Goal: Task Accomplishment & Management: Manage account settings

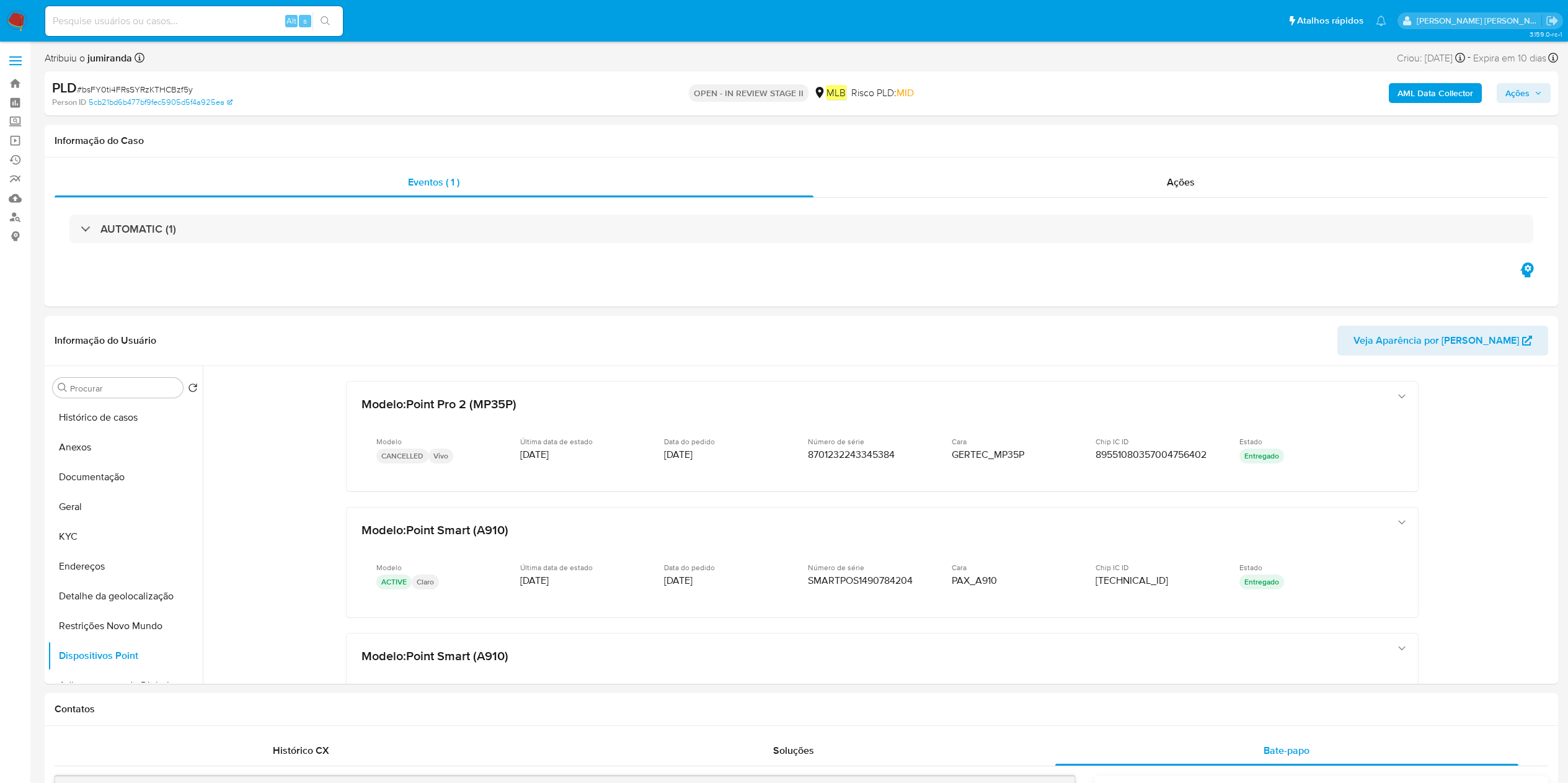
select select "10"
click at [148, 426] on button "Histórico de casos" at bounding box center [120, 417] width 145 height 30
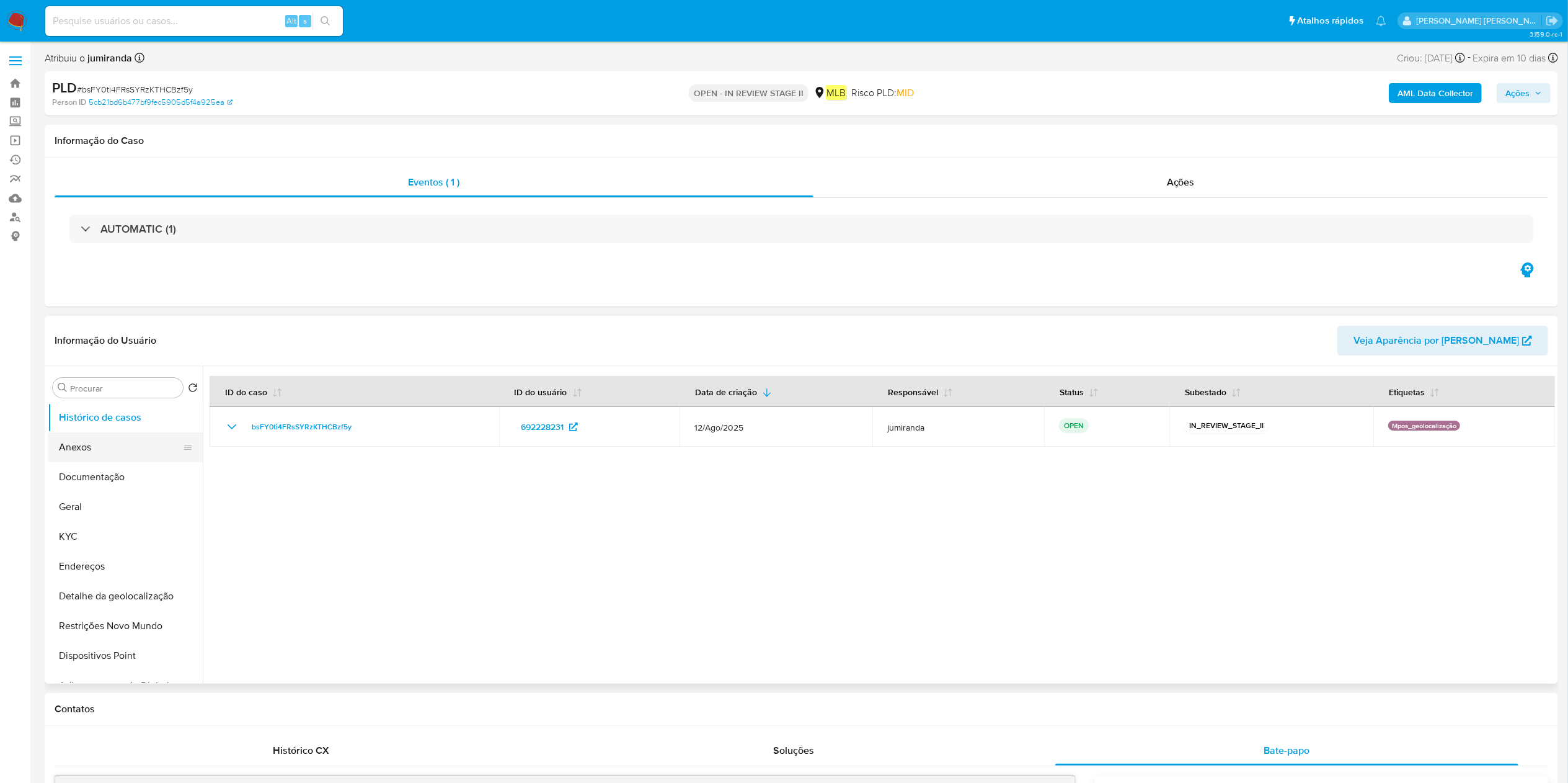
click at [75, 453] on button "Anexos" at bounding box center [120, 447] width 145 height 30
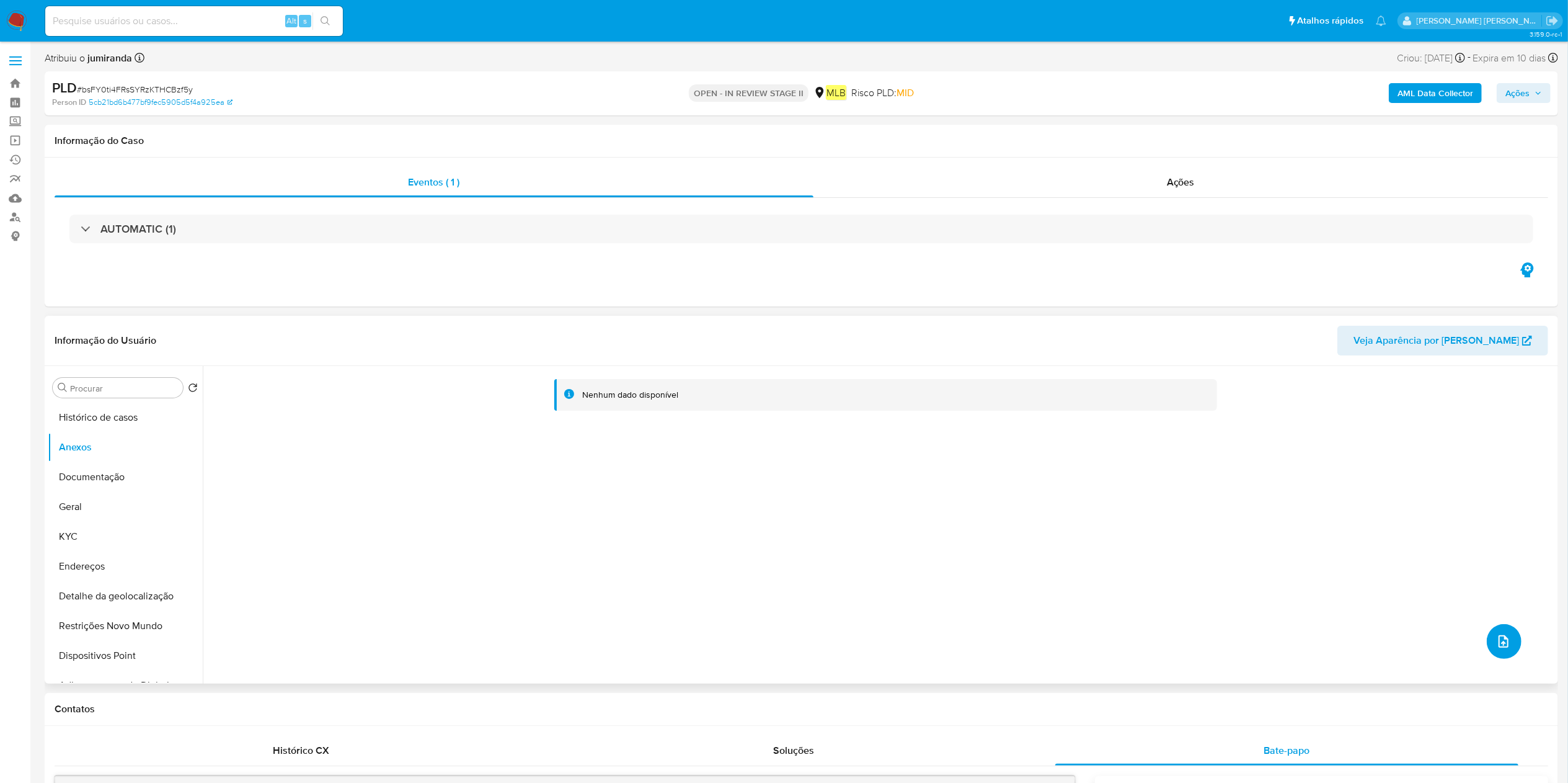
click at [1487, 637] on button "upload-file" at bounding box center [1504, 641] width 34 height 34
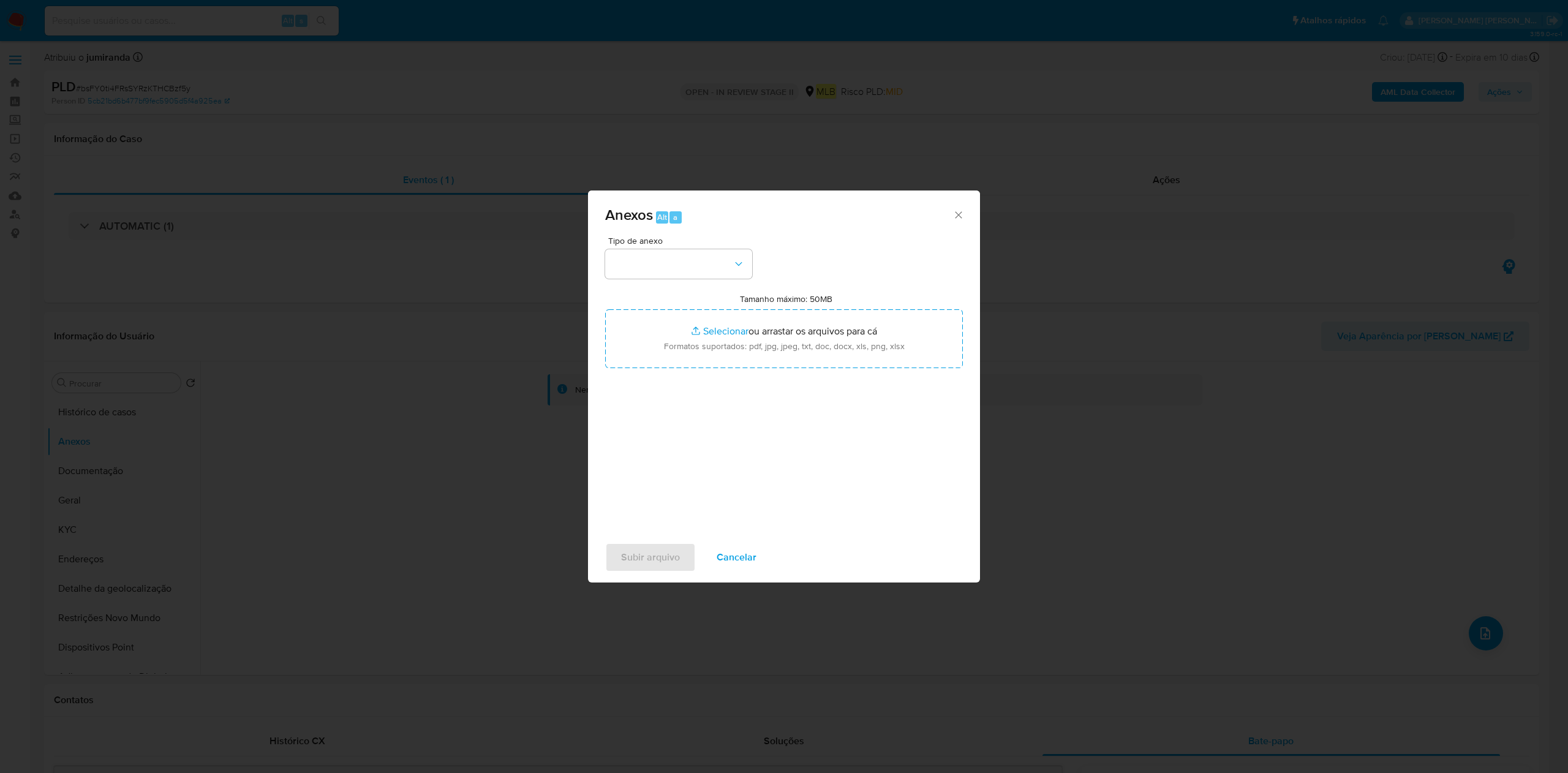
click at [1103, 177] on div "Anexos Alt a Tipo de anexo Tamanho máximo: 50MB Selecionar arquivos Selecionar …" at bounding box center [784, 386] width 1568 height 773
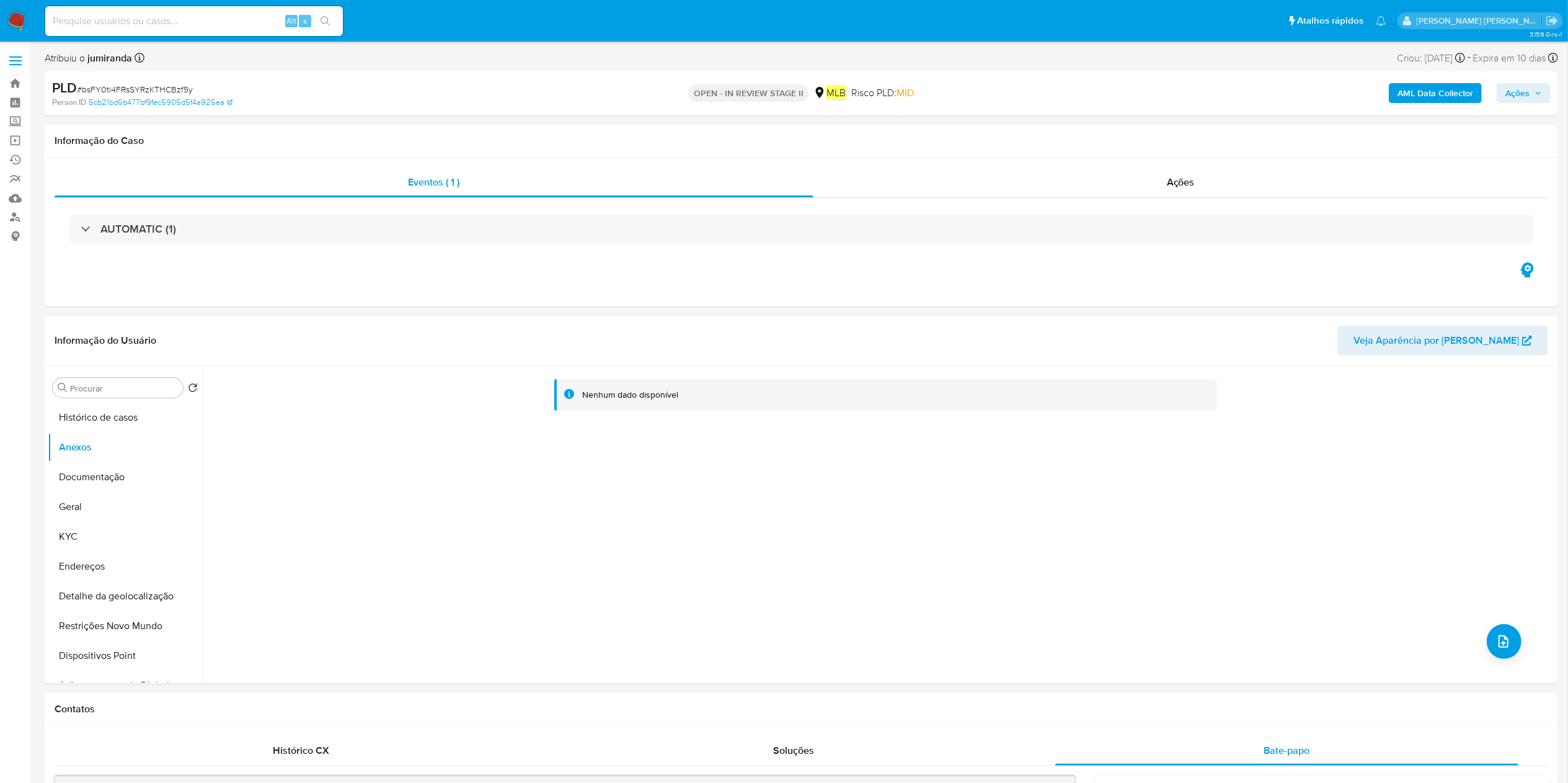
click at [1424, 85] on b "AML Data Collector" at bounding box center [1435, 93] width 76 height 20
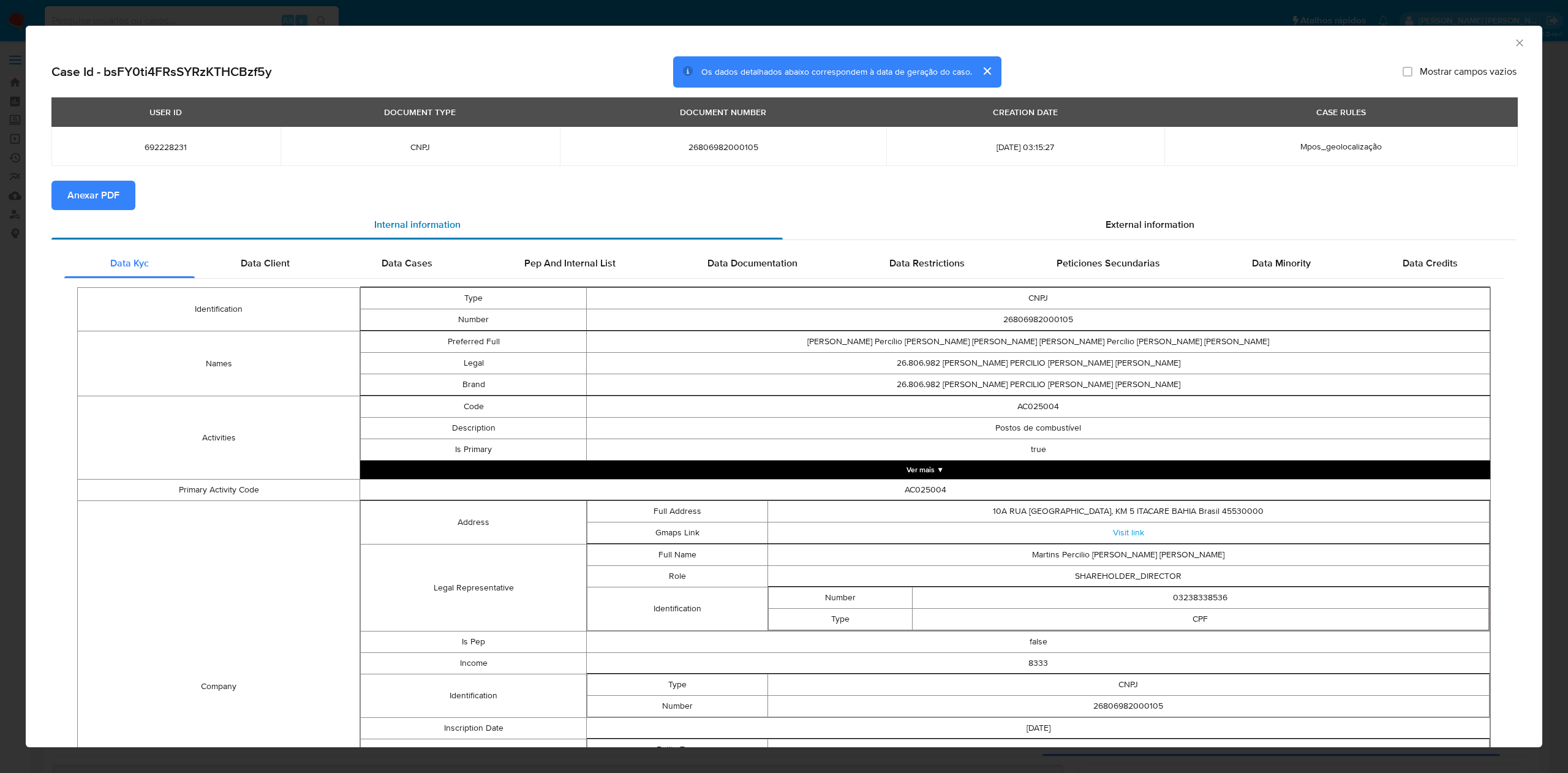
click at [94, 212] on div "Internal information" at bounding box center [417, 224] width 732 height 29
click at [108, 200] on span "Anexar PDF" at bounding box center [93, 196] width 52 height 27
click at [1516, 41] on icon "Fechar a janela" at bounding box center [1520, 43] width 7 height 7
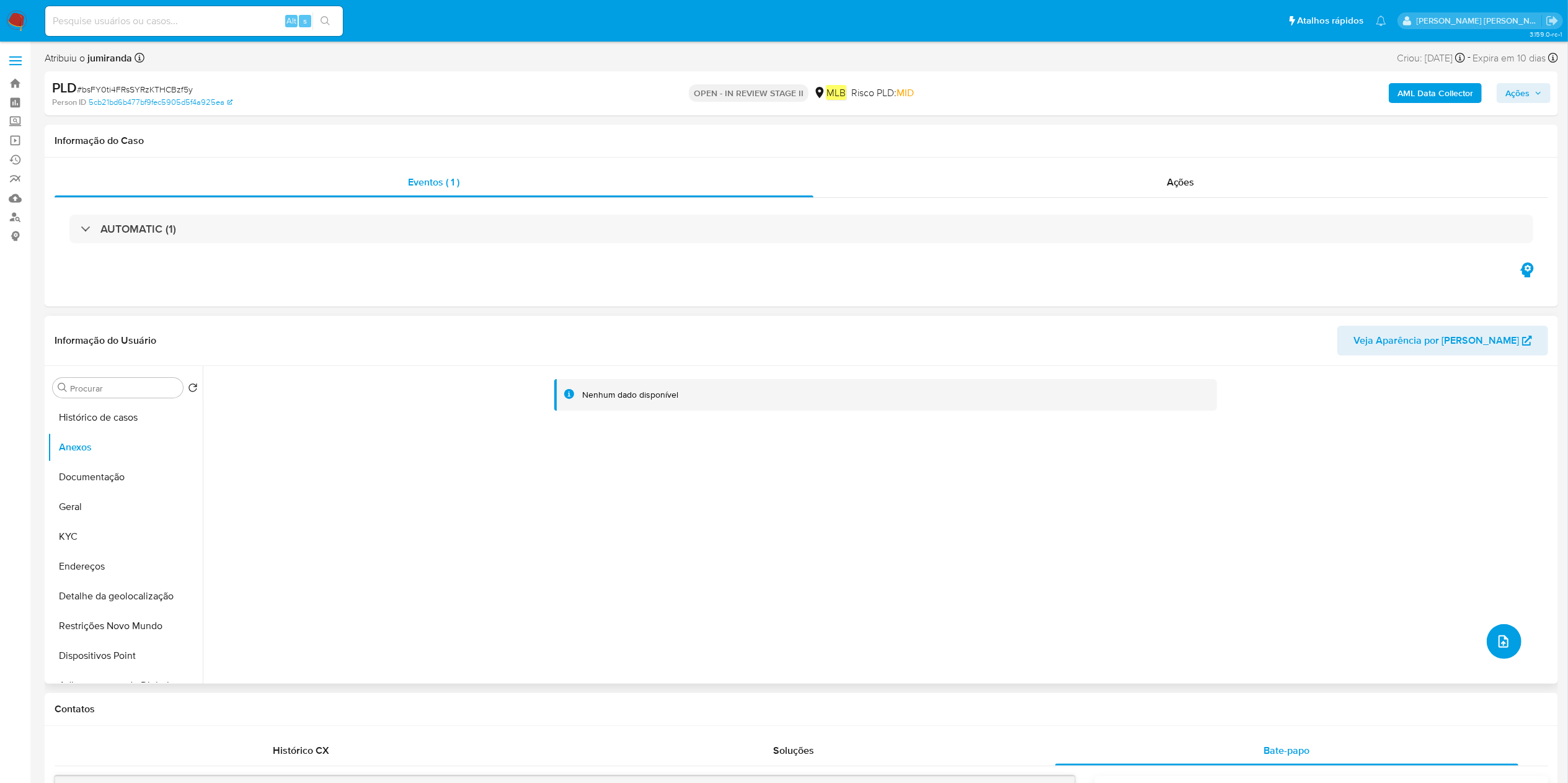
click at [1510, 654] on button "upload-file" at bounding box center [1504, 641] width 34 height 34
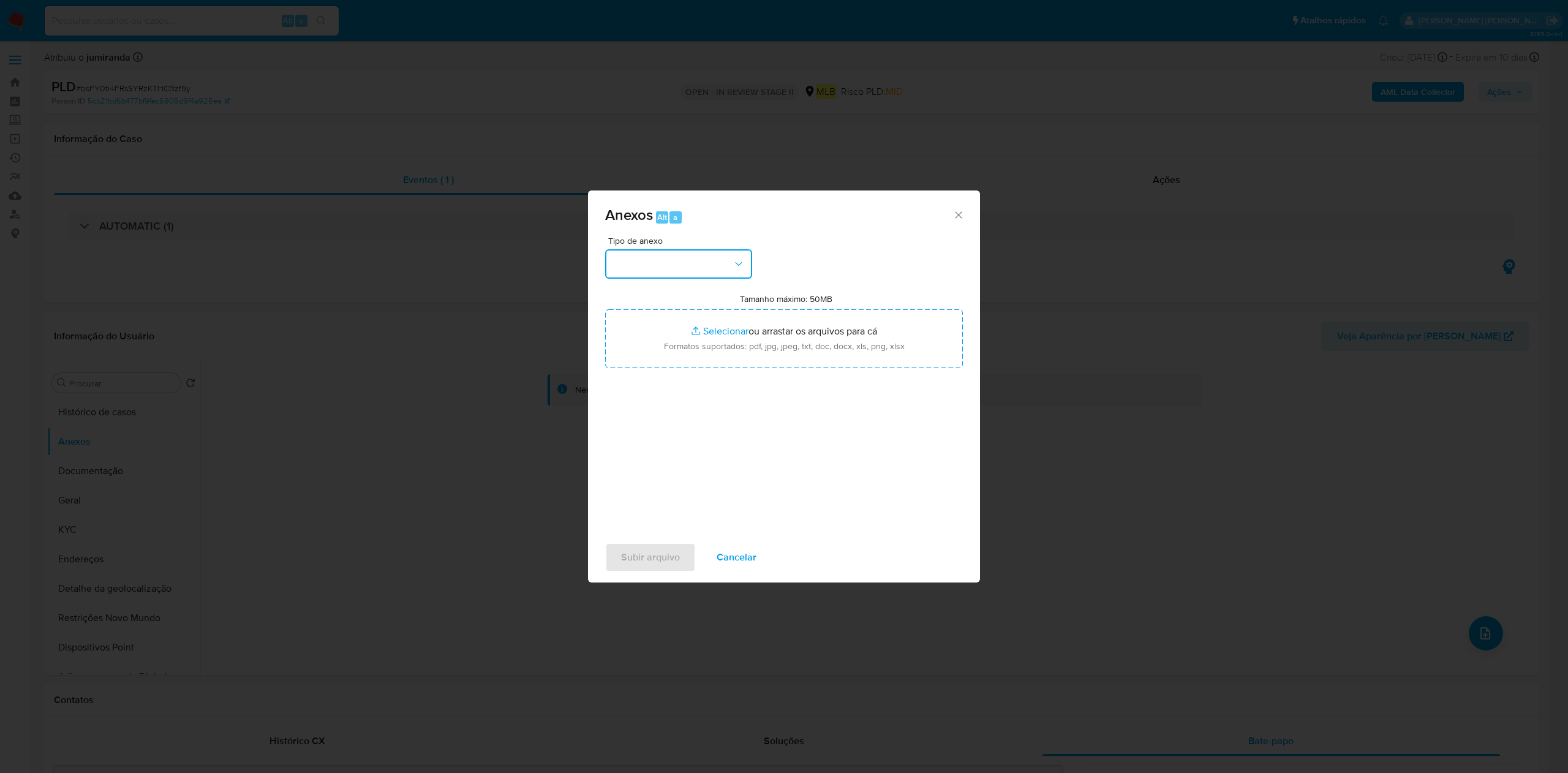
click at [658, 249] on button "button" at bounding box center [679, 264] width 147 height 29
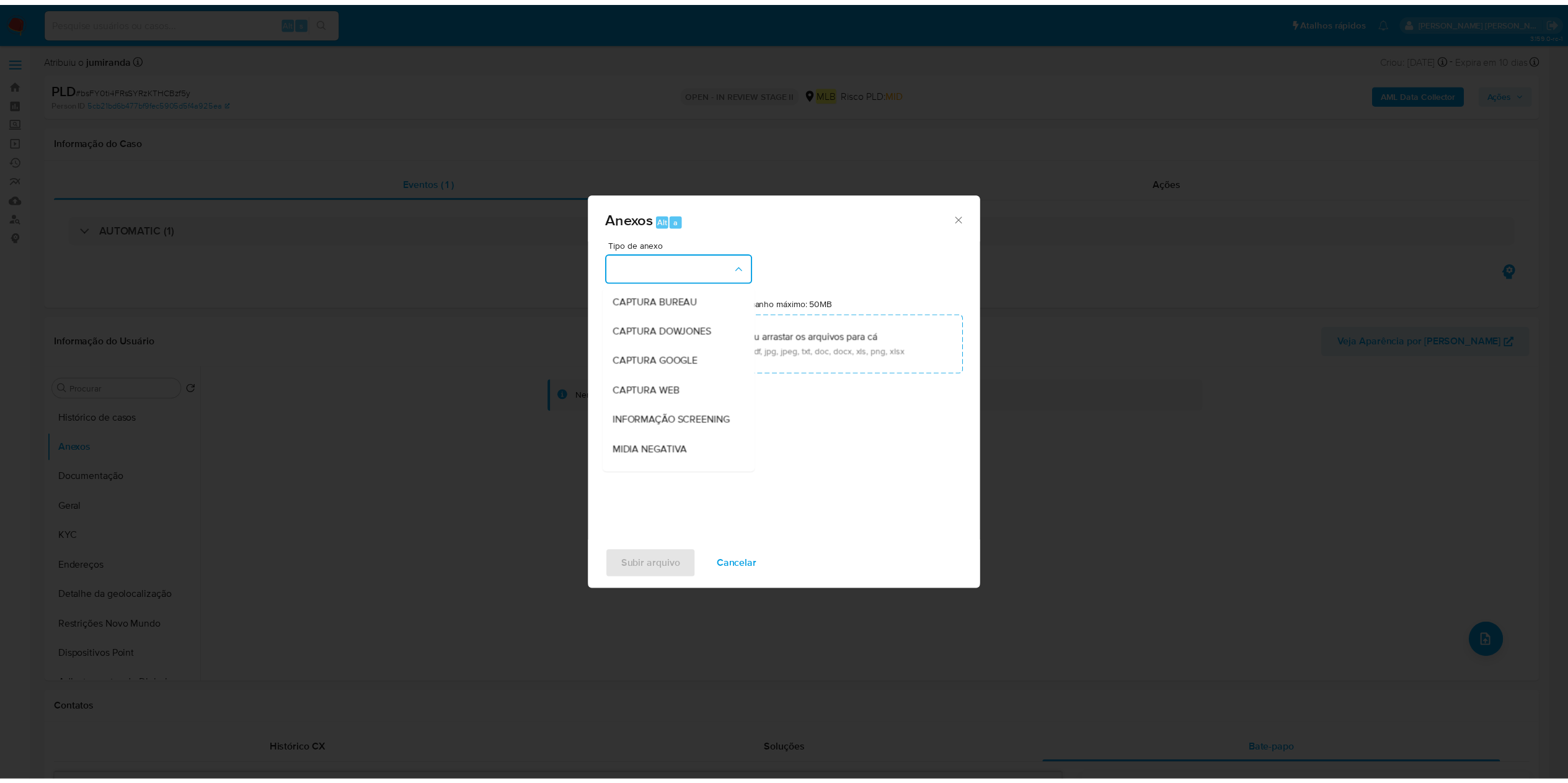
scroll to position [191, 0]
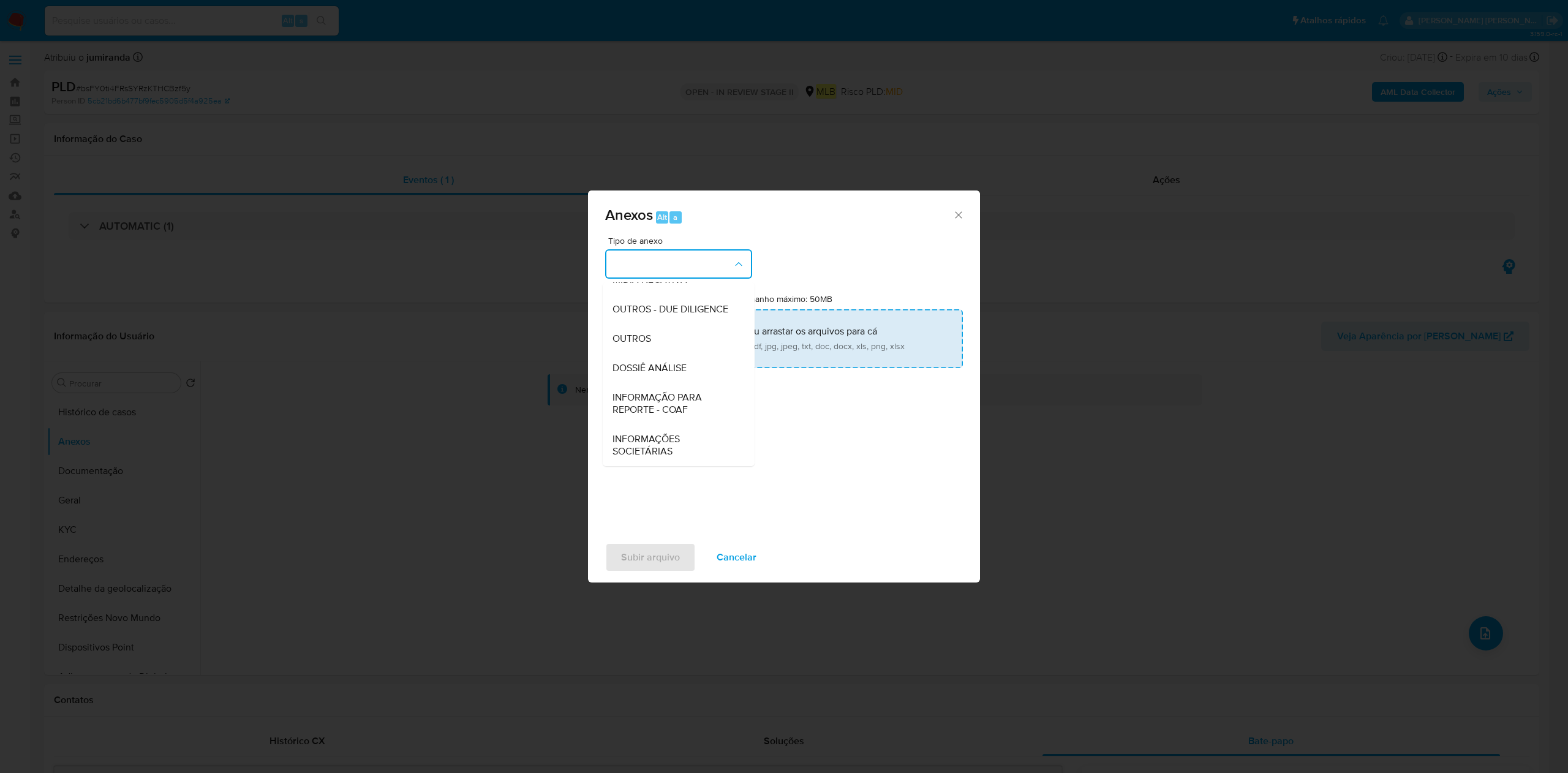
click at [692, 338] on div "OUTROS" at bounding box center [675, 338] width 125 height 29
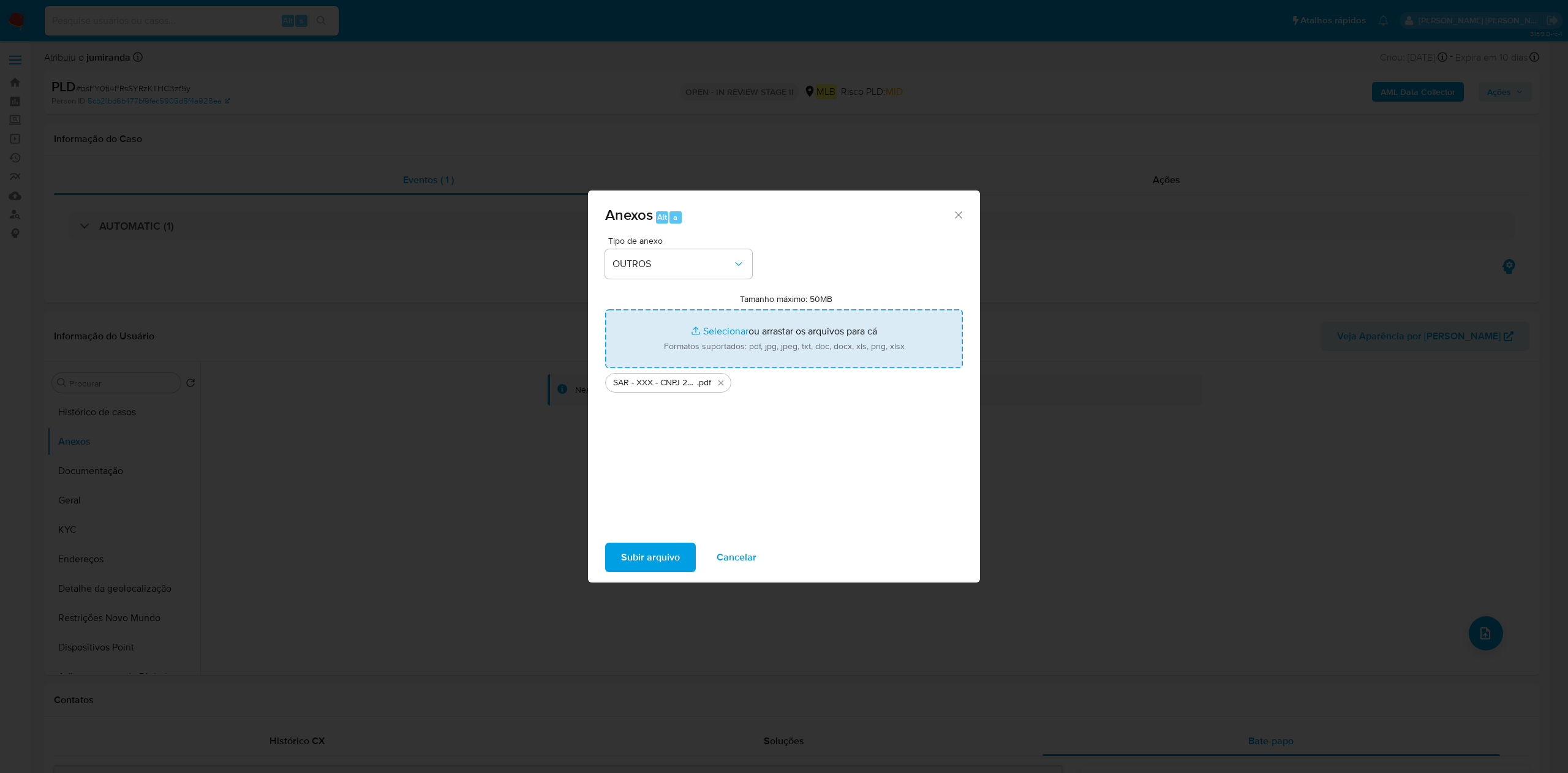
type input "C:\fakepath\Mulan 692228231_2025_09_15_16_40_21.xlsx"
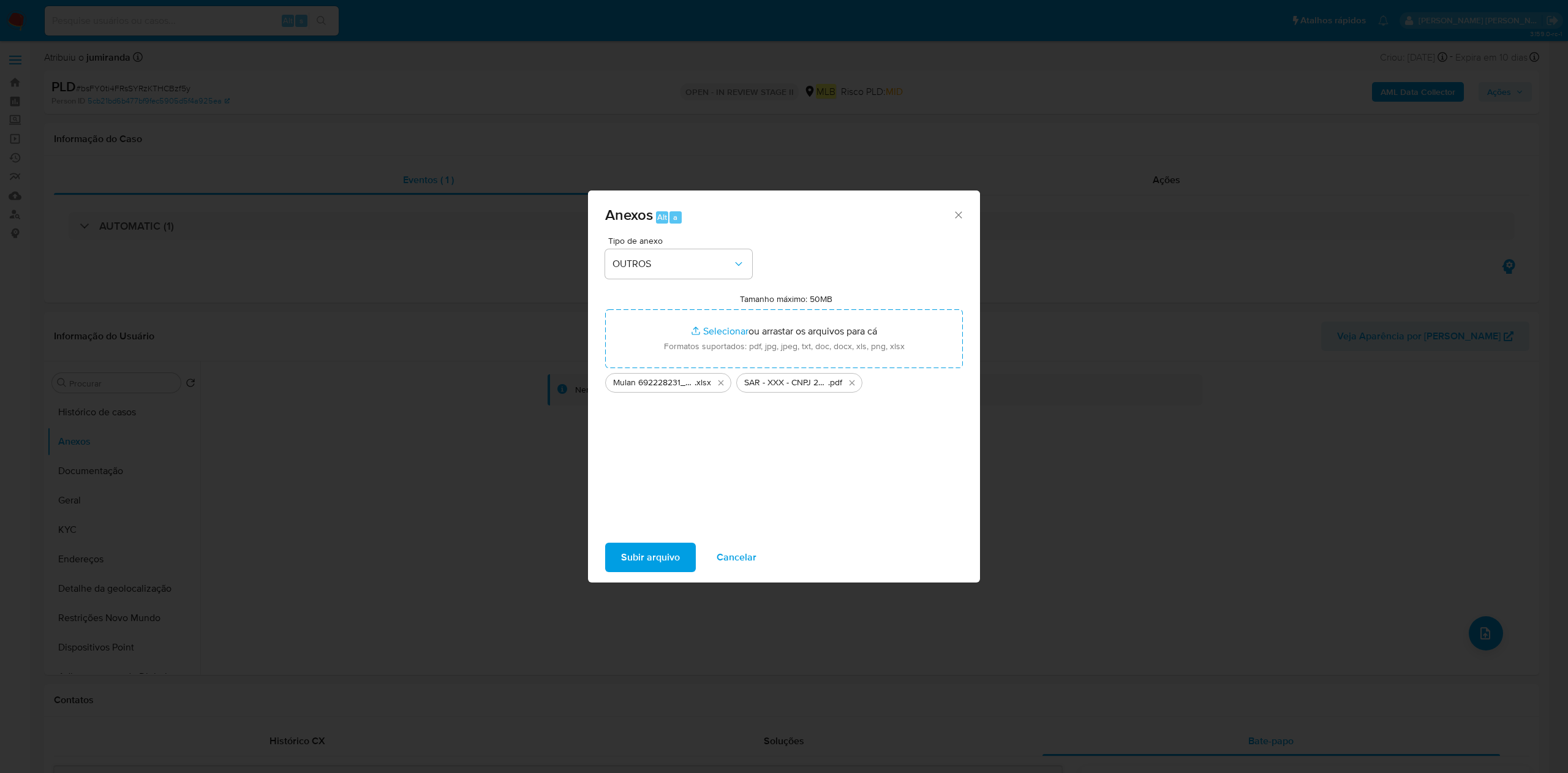
click at [635, 556] on span "Subir arquivo" at bounding box center [650, 558] width 59 height 27
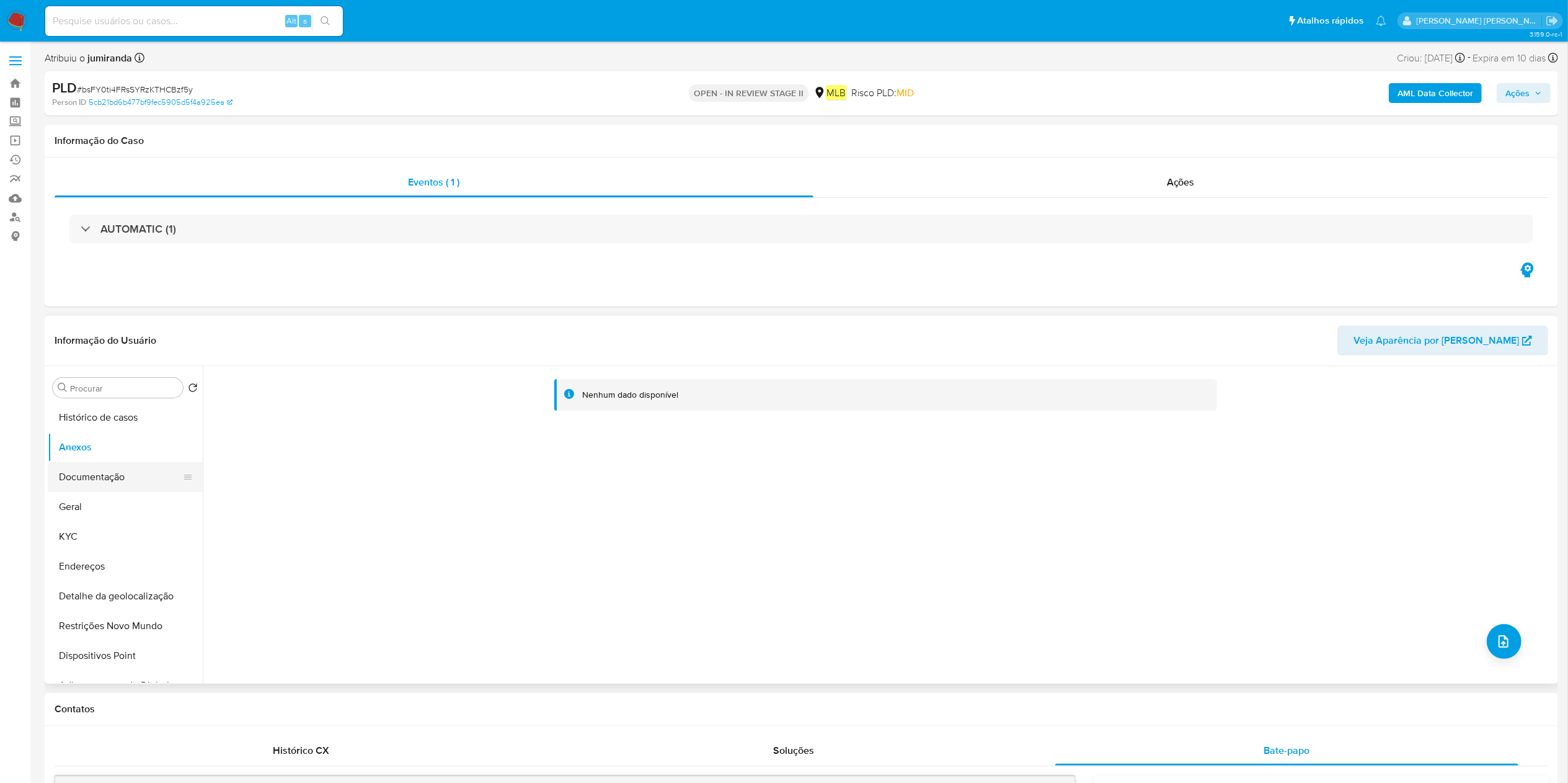
click at [85, 464] on button "Documentação" at bounding box center [120, 477] width 145 height 30
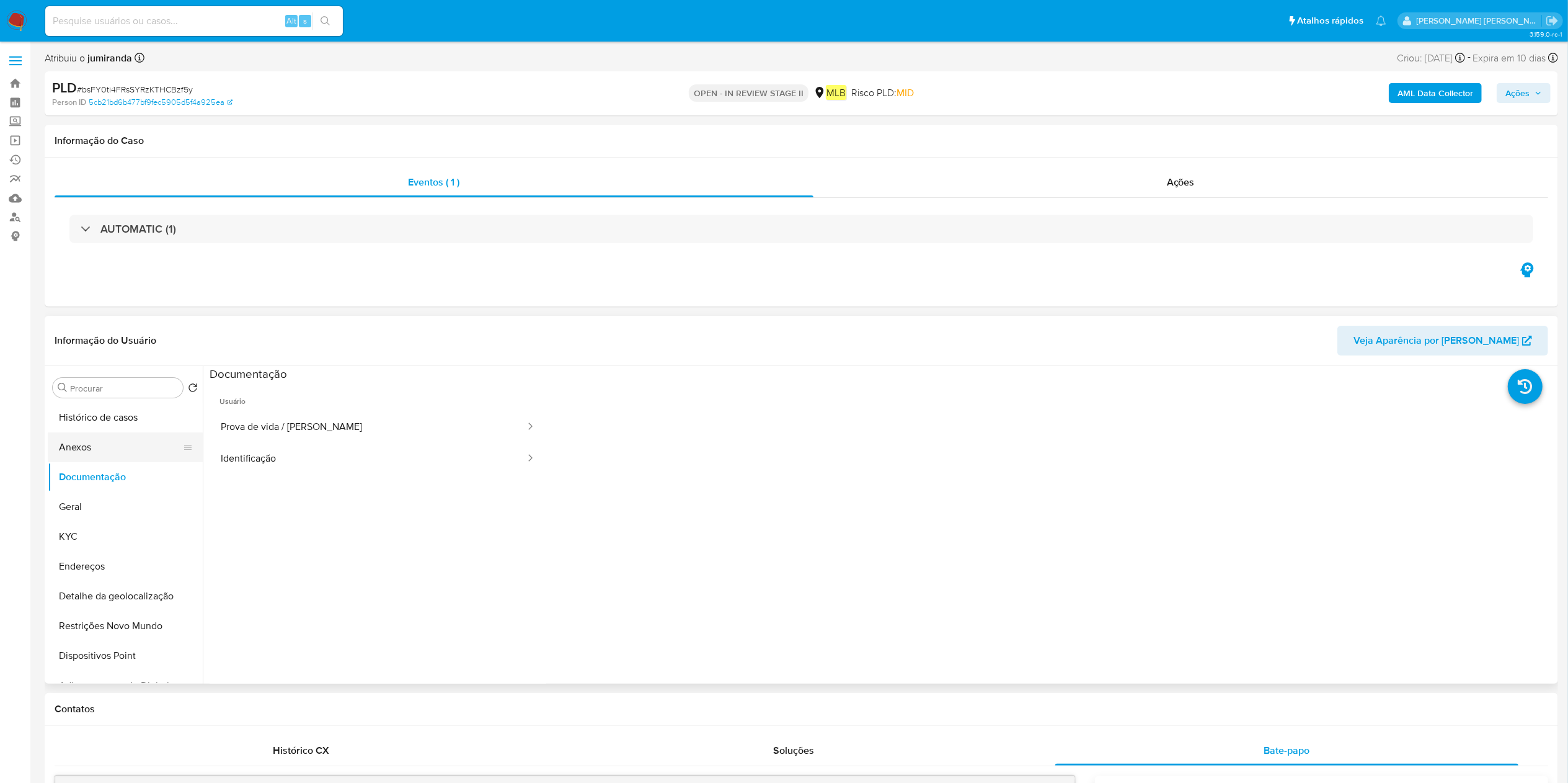
click at [90, 449] on button "Anexos" at bounding box center [120, 447] width 145 height 30
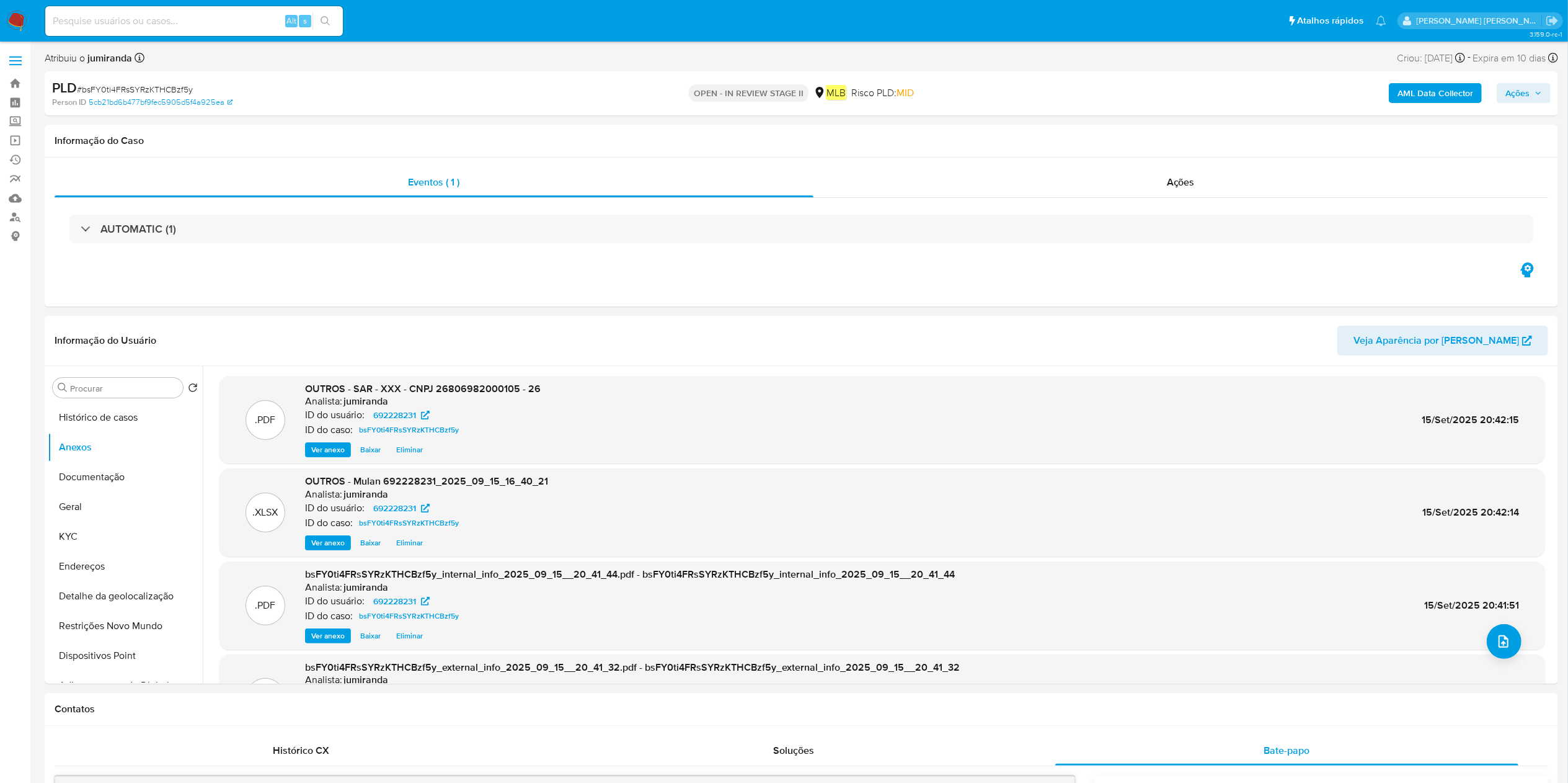
click at [1511, 89] on span "Ações" at bounding box center [1517, 93] width 24 height 20
click at [1212, 136] on span "Alt" at bounding box center [1214, 133] width 10 height 12
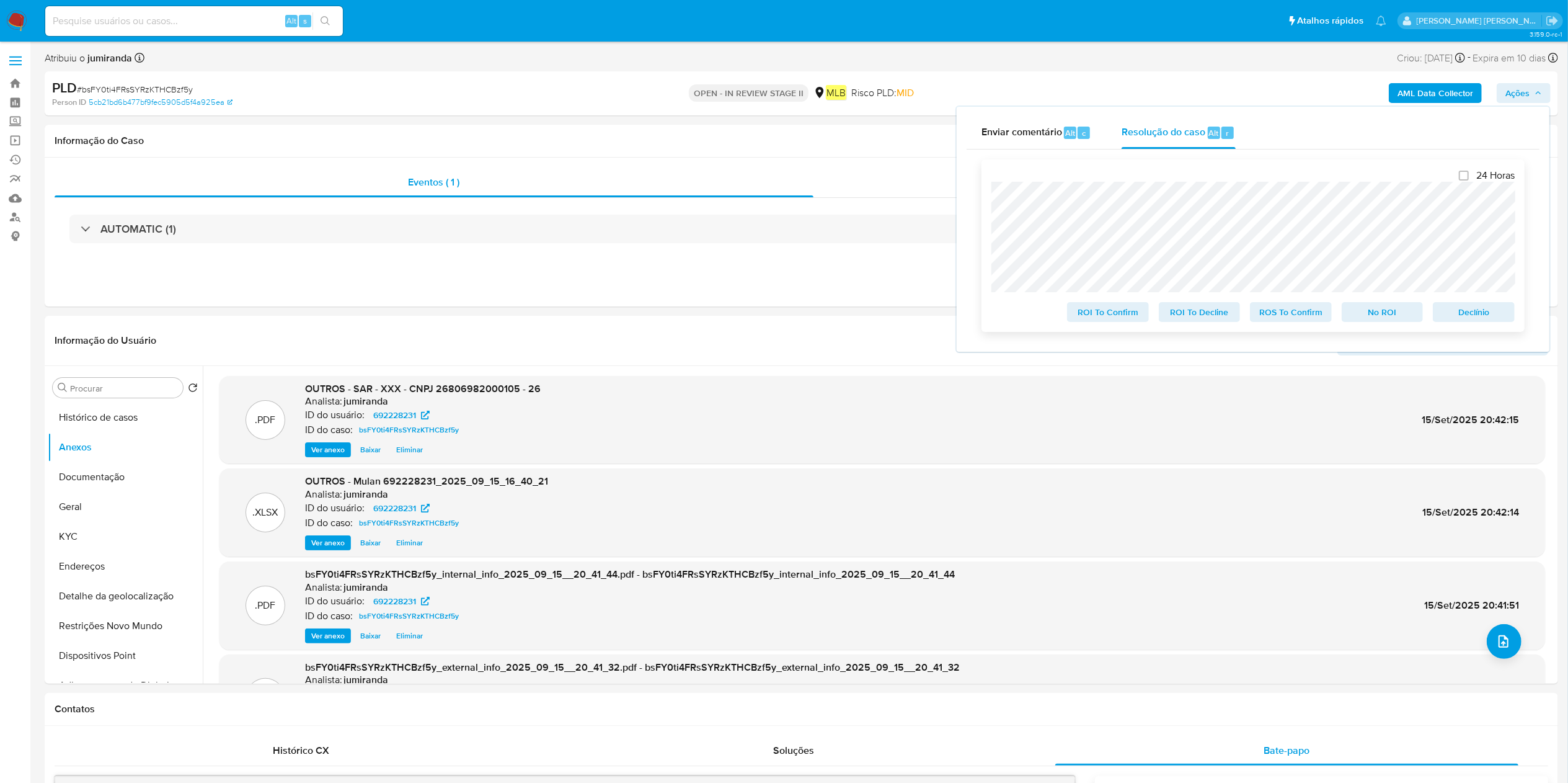
click at [1309, 314] on span "ROS To Confirm" at bounding box center [1291, 312] width 65 height 17
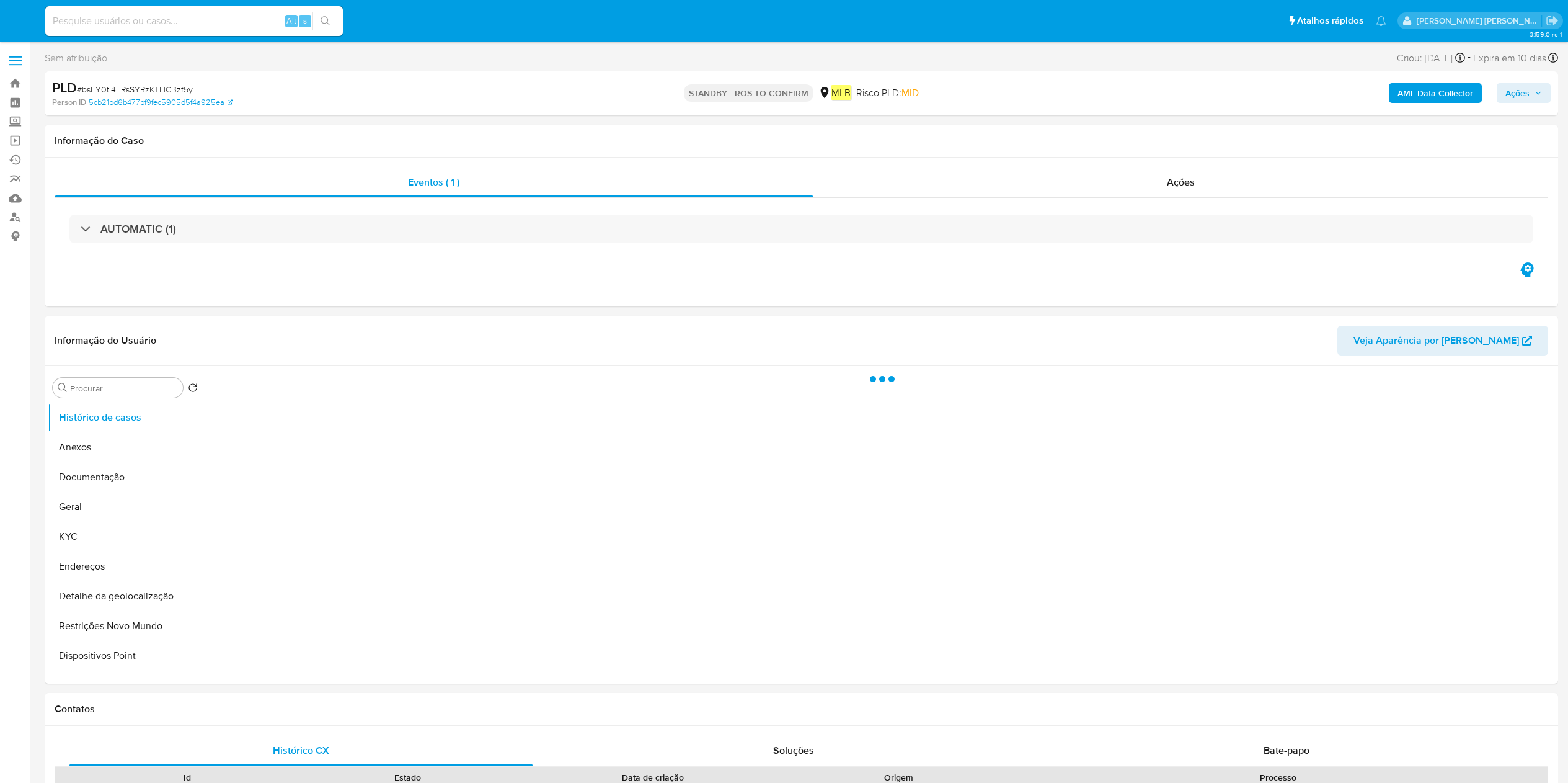
select select "10"
